Goal: Use online tool/utility: Utilize a website feature to perform a specific function

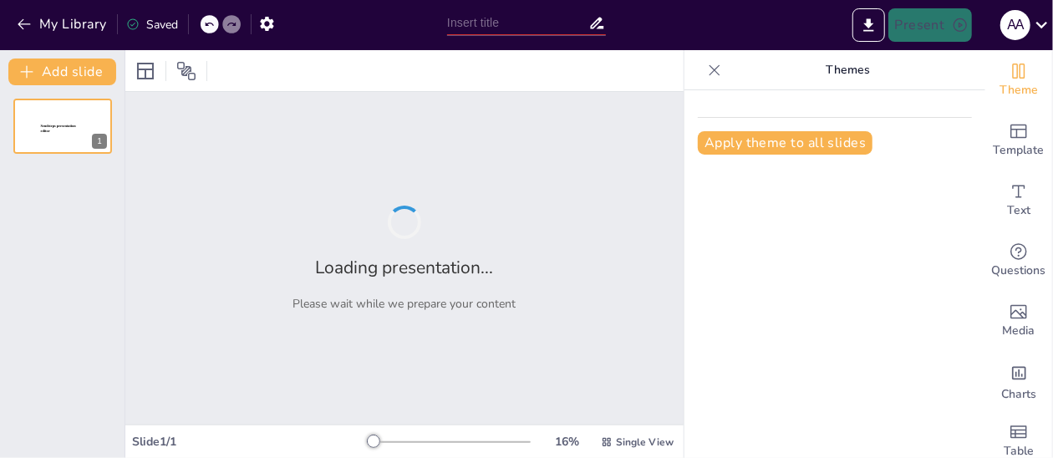
type input "New Sendsteps"
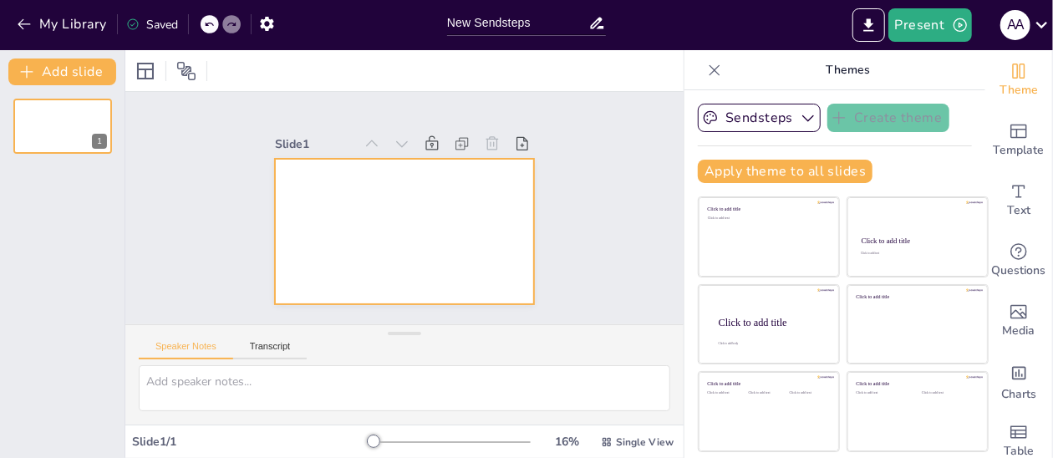
click at [343, 214] on div at bounding box center [396, 230] width 291 height 218
click at [313, 210] on div at bounding box center [393, 228] width 297 height 255
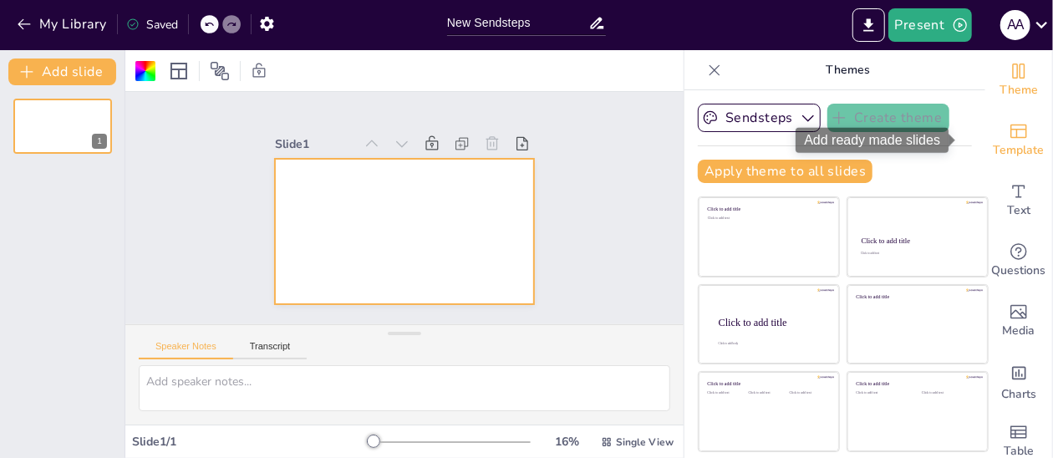
click at [998, 141] on span "Template" at bounding box center [1018, 150] width 51 height 18
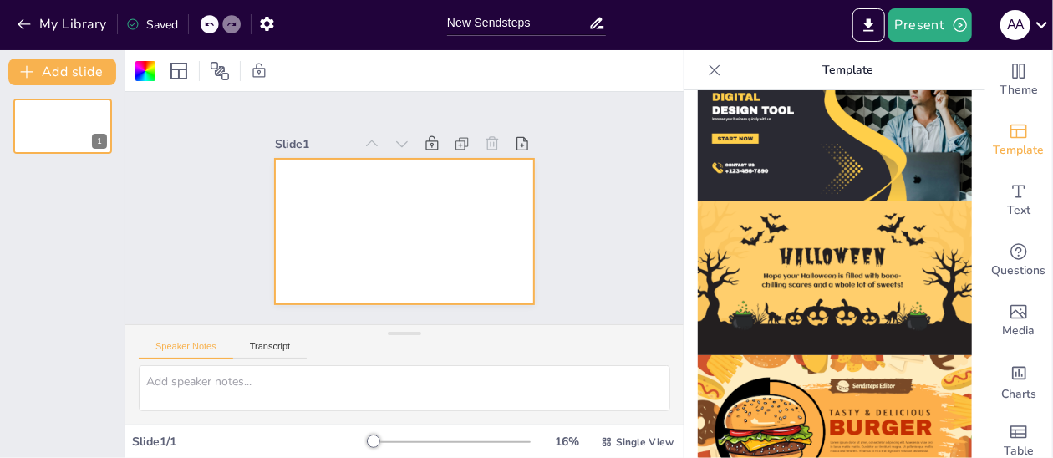
scroll to position [25, 0]
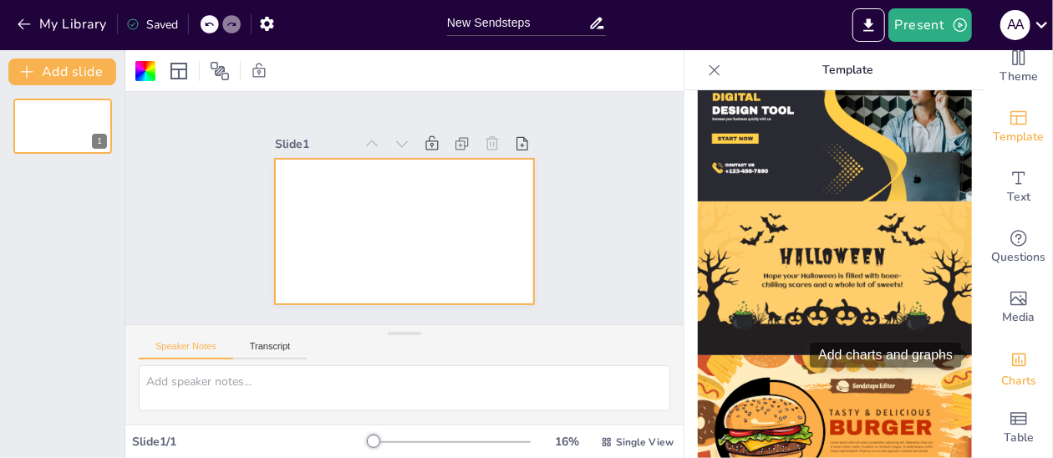
click at [1010, 351] on icon "Add charts and graphs" at bounding box center [1019, 360] width 18 height 18
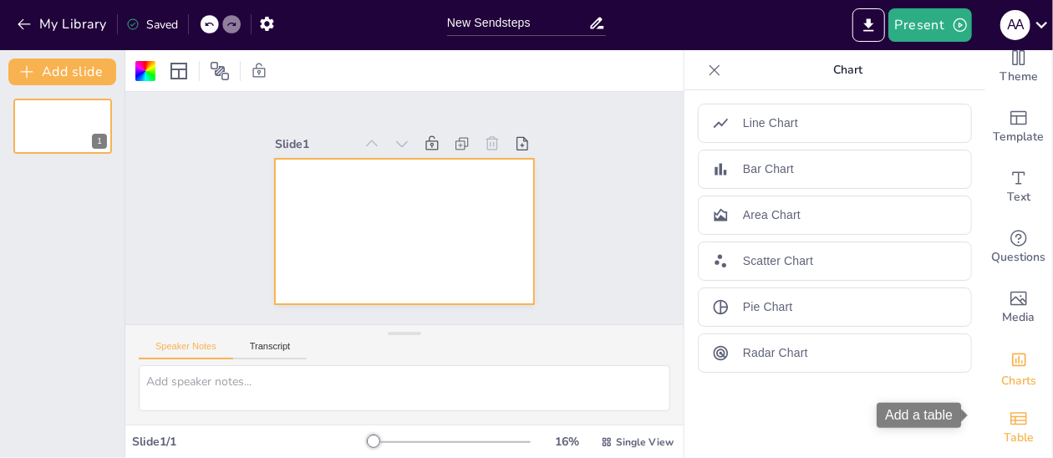
click at [1012, 412] on icon "Add a table" at bounding box center [1018, 418] width 17 height 13
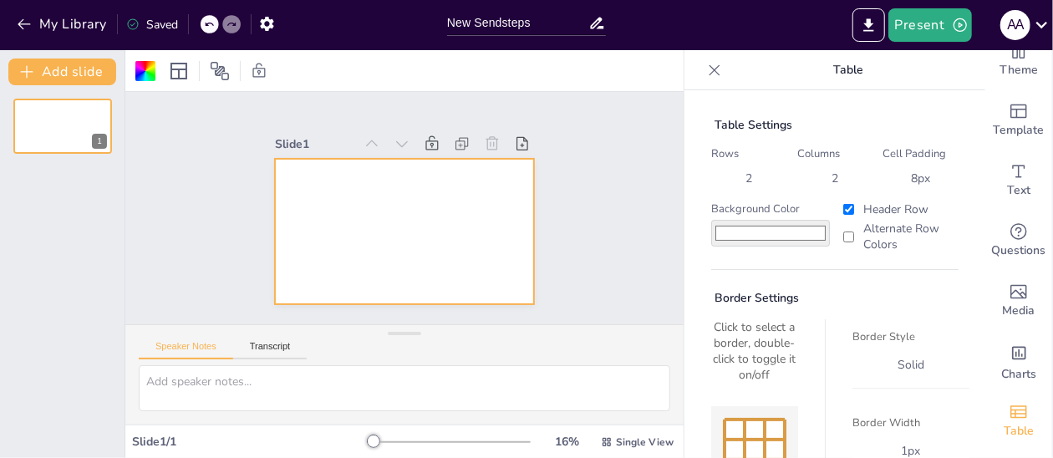
scroll to position [165, 0]
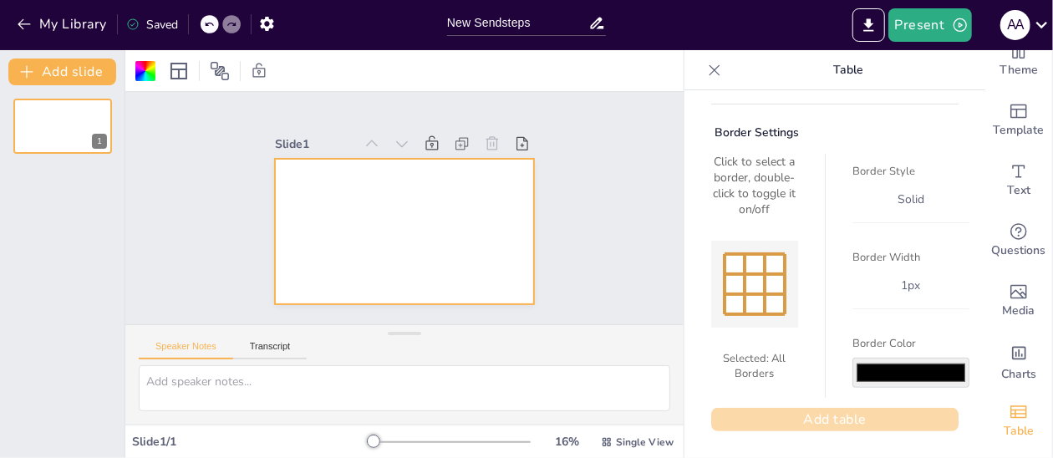
click at [849, 414] on button "Add table" at bounding box center [834, 419] width 247 height 23
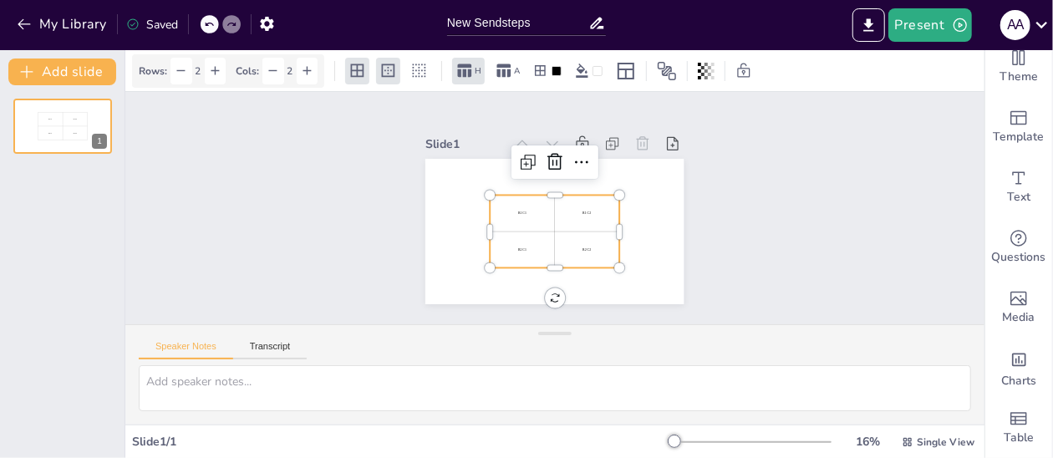
click at [536, 209] on div "R1 C1" at bounding box center [525, 193] width 70 height 64
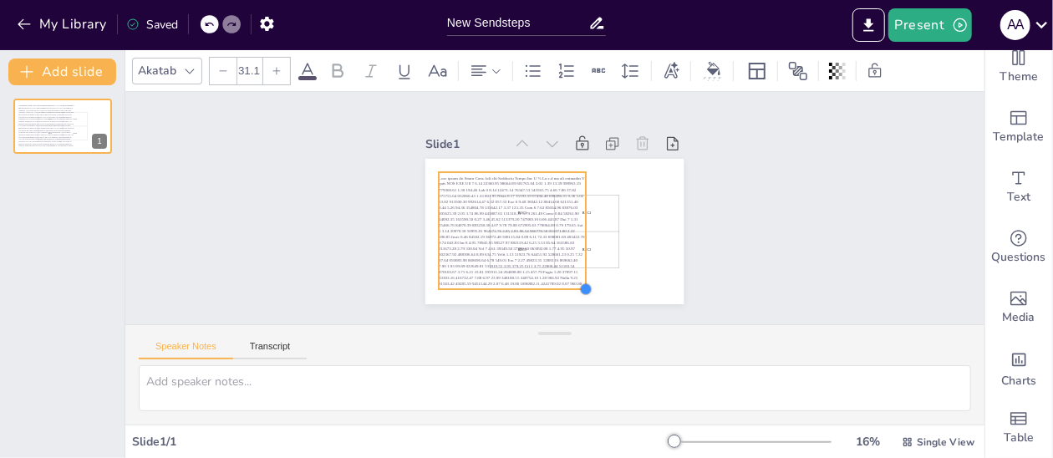
drag, startPoint x: 623, startPoint y: 281, endPoint x: 570, endPoint y: 246, distance: 64.0
click at [570, 246] on div "R1 C1 R1 C2 R2 C1 R2 C2" at bounding box center [533, 200] width 218 height 291
click at [572, 277] on p at bounding box center [507, 197] width 183 height 180
type input "36.8"
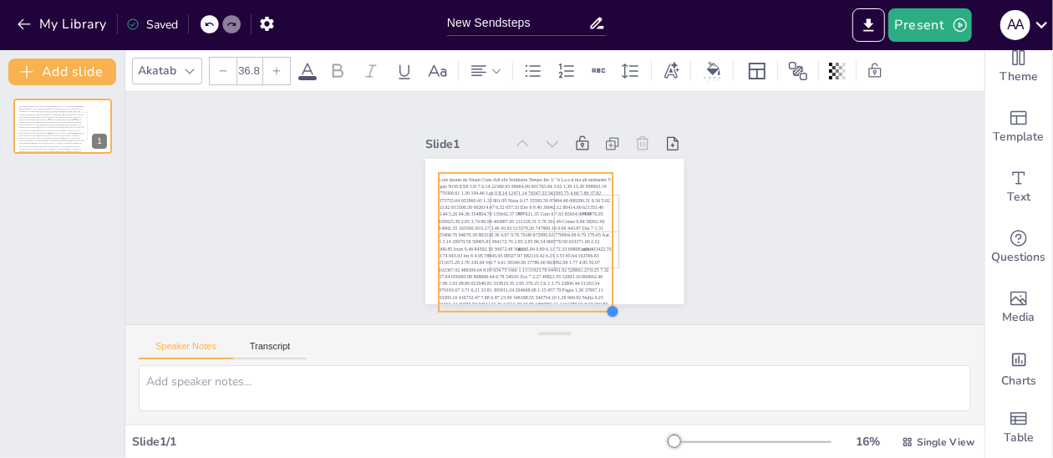
drag, startPoint x: 574, startPoint y: 279, endPoint x: 601, endPoint y: 277, distance: 26.9
click at [601, 277] on div "R1 C1 R1 C2 R2 C1 R2 C2" at bounding box center [545, 229] width 295 height 238
click at [546, 128] on icon at bounding box center [560, 128] width 28 height 28
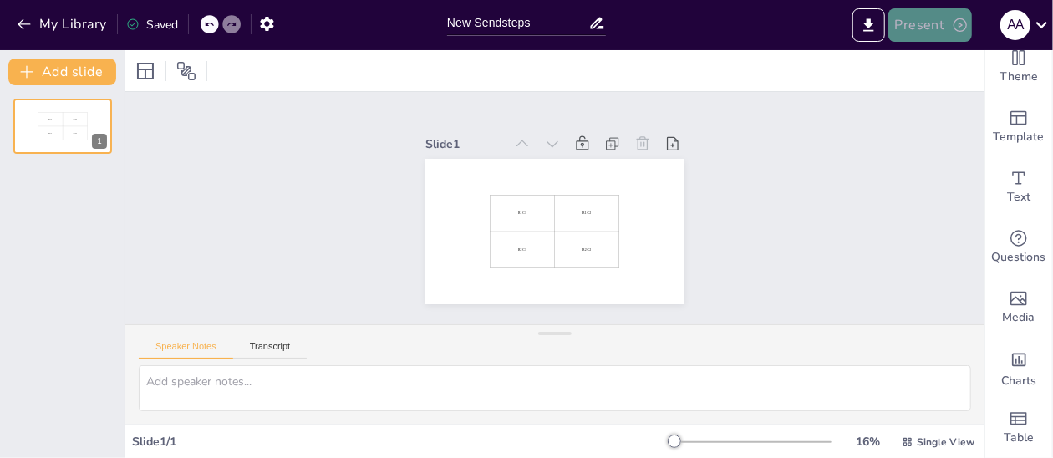
click at [912, 29] on button "Present" at bounding box center [930, 24] width 84 height 33
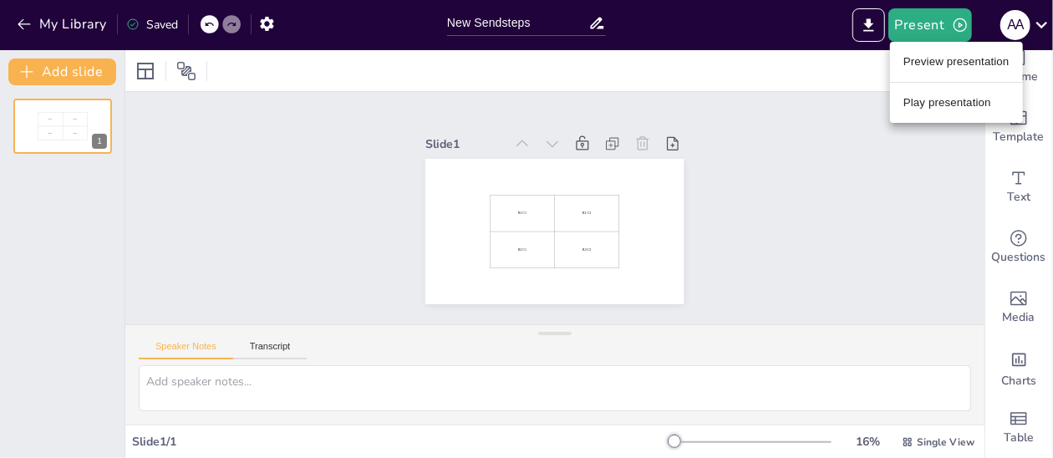
click at [931, 69] on li "Preview presentation" at bounding box center [956, 61] width 133 height 27
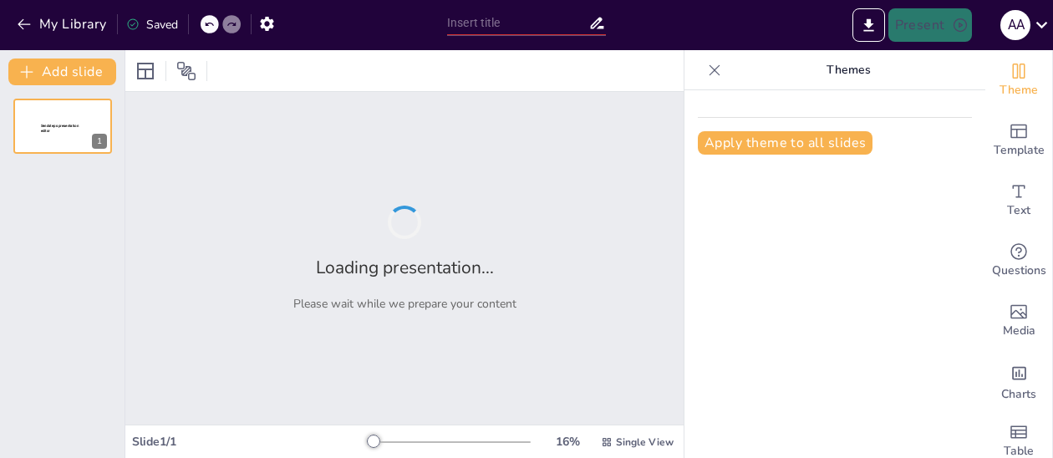
type input "Analyzing Poultry Farm Cycle Performance Metrics"
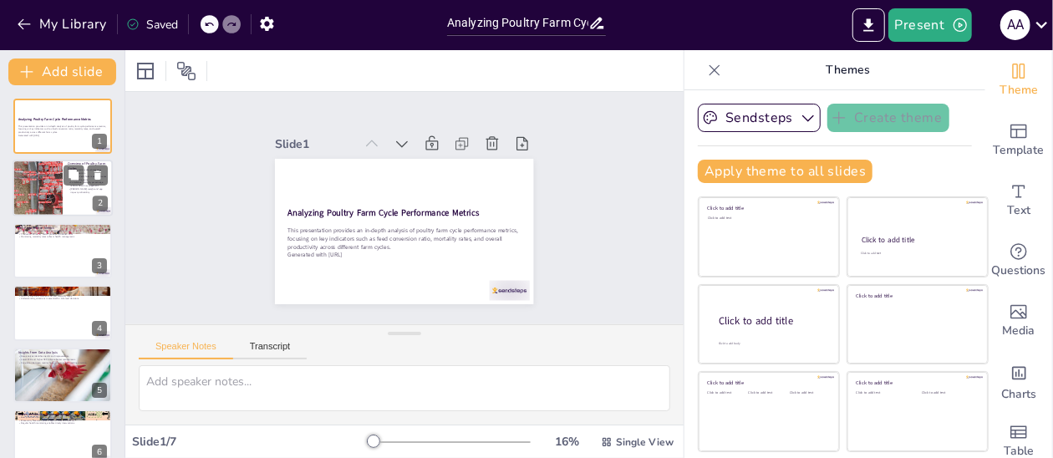
click at [60, 190] on div at bounding box center [37, 188] width 148 height 57
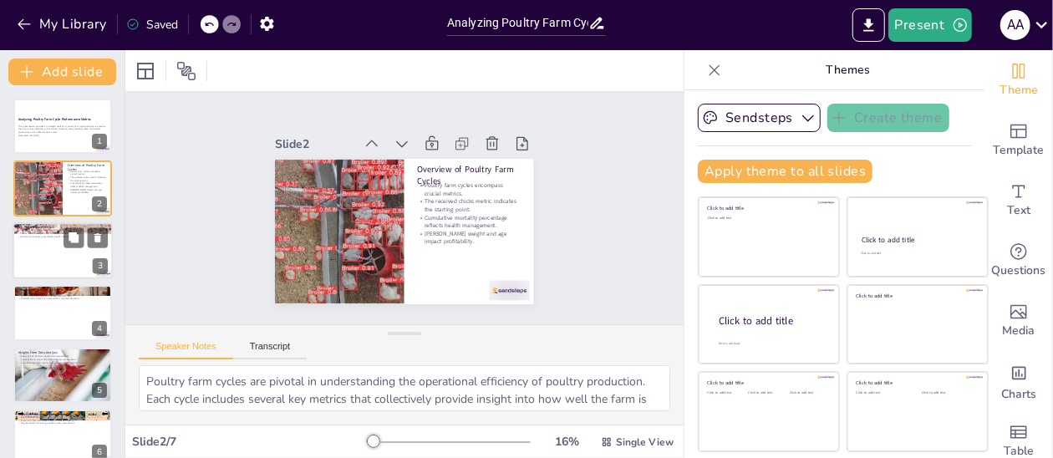
click at [72, 248] on div "Key Performance Metrics Feed Conversion Ratio measures feed efficiency. Product…" at bounding box center [63, 250] width 100 height 57
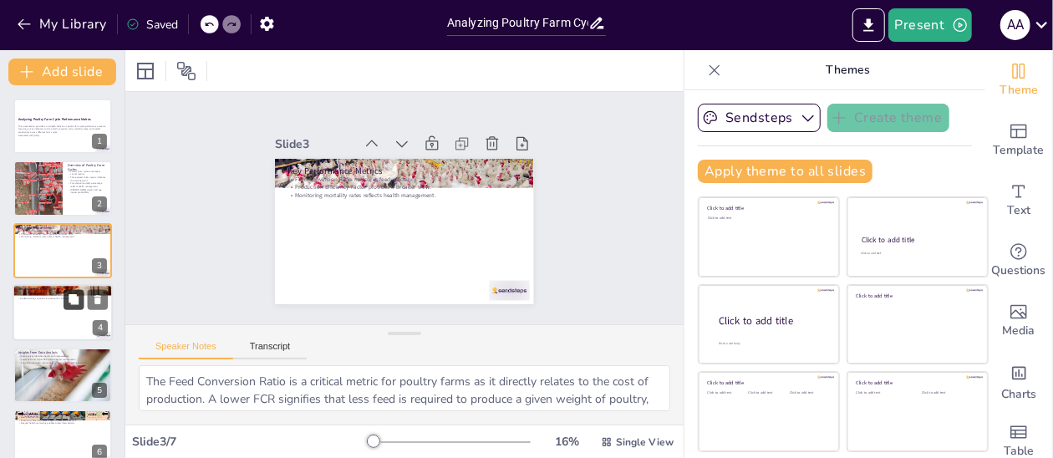
click at [83, 301] on button at bounding box center [73, 300] width 20 height 20
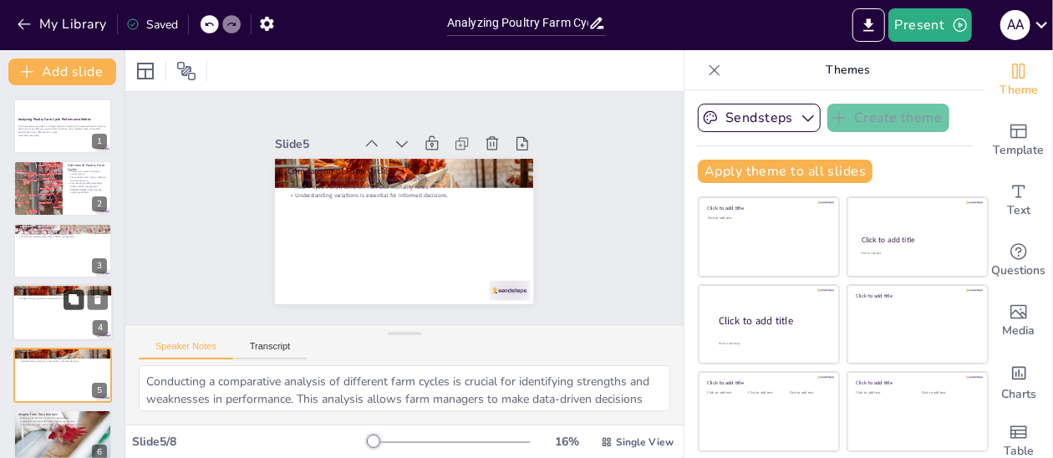
scroll to position [103, 0]
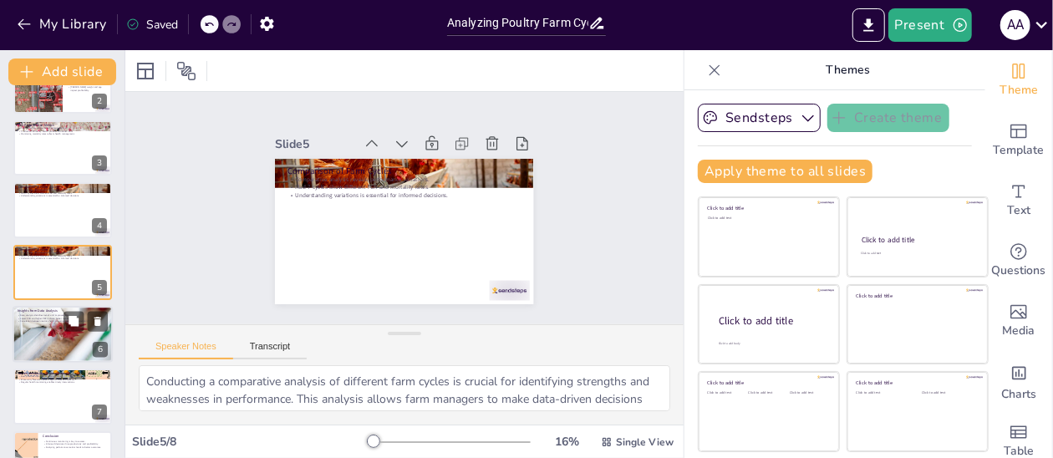
click at [70, 331] on div at bounding box center [63, 334] width 100 height 57
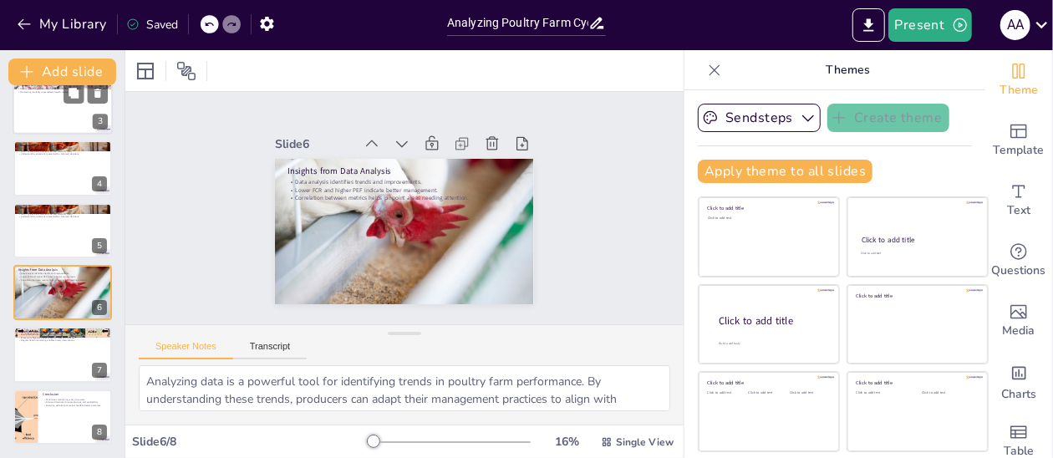
click at [51, 112] on div at bounding box center [63, 106] width 100 height 57
type textarea "The Feed Conversion Ratio is a critical metric for poultry farms as it directly…"
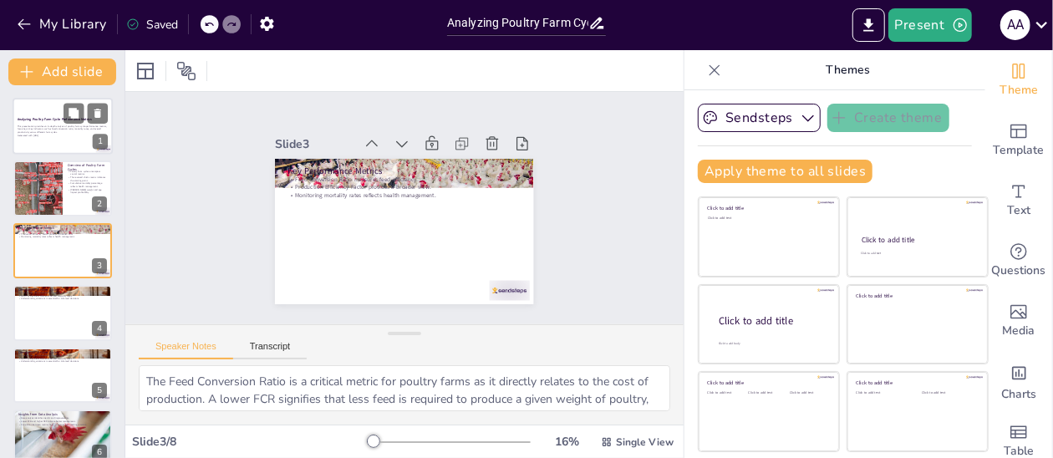
click at [27, 109] on div at bounding box center [63, 126] width 100 height 57
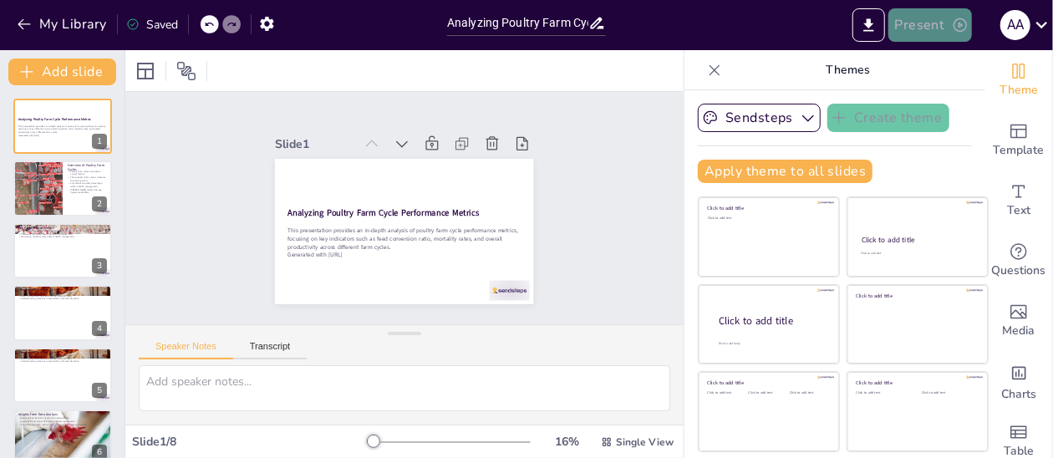
click at [924, 33] on button "Present" at bounding box center [930, 24] width 84 height 33
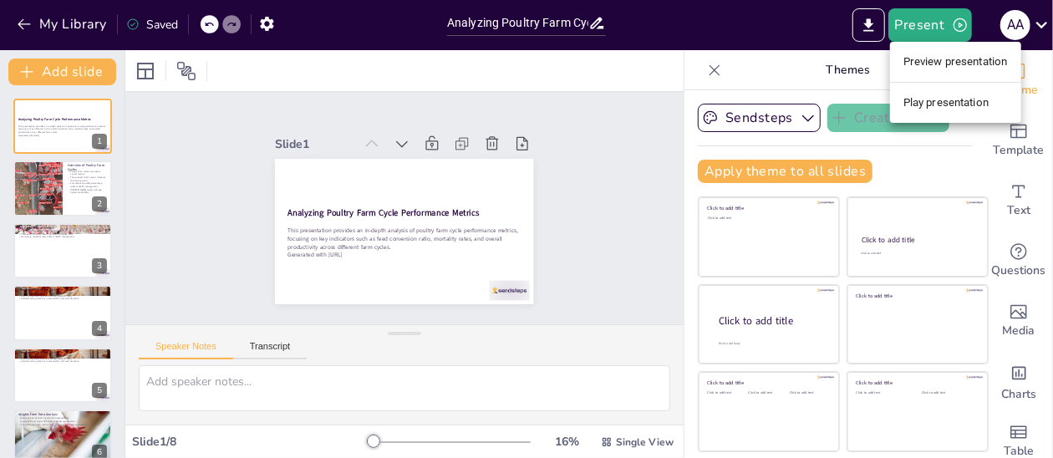
click at [942, 58] on li "Preview presentation" at bounding box center [955, 61] width 131 height 27
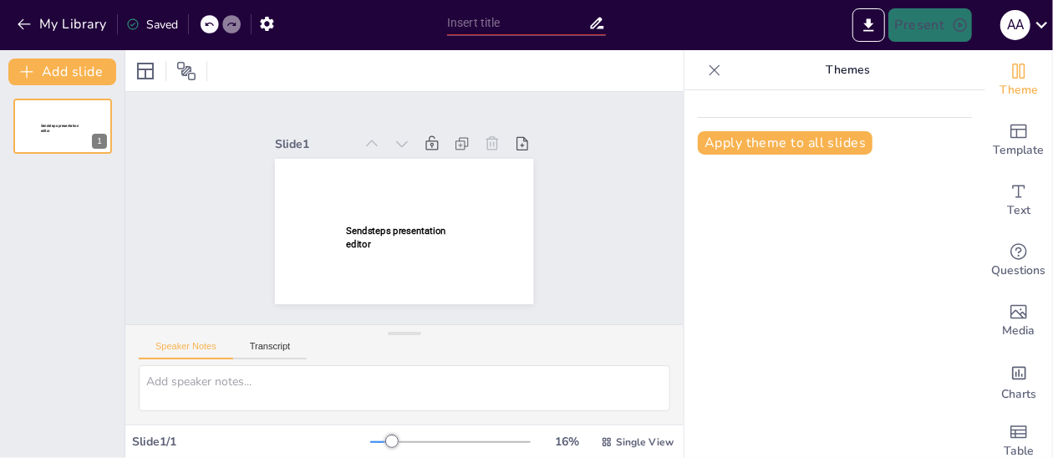
type input "Analyzing Poultry Farm Cycle Performance Metrics"
